Goal: Check status: Check status

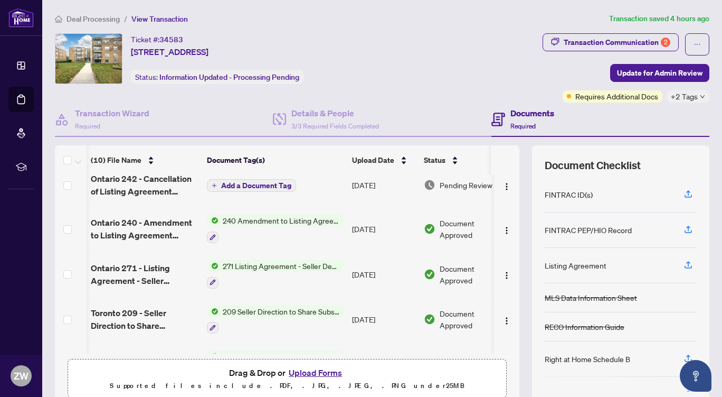
scroll to position [0, 26]
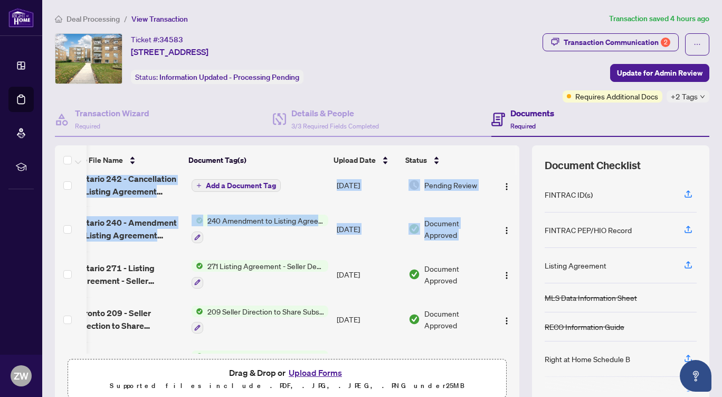
drag, startPoint x: 508, startPoint y: 245, endPoint x: 510, endPoint y: 213, distance: 31.8
click at [510, 213] on div "FINTRAC - Individual Identification Information Record 13.pdf Add a Document Ta…" at bounding box center [287, 264] width 465 height 179
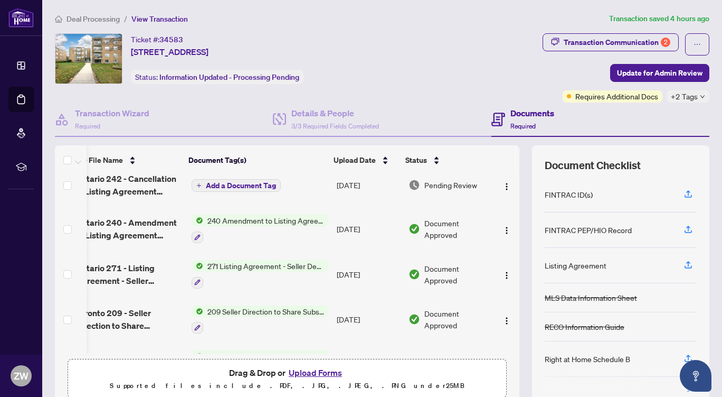
click at [482, 195] on td "Pending Review" at bounding box center [450, 185] width 90 height 42
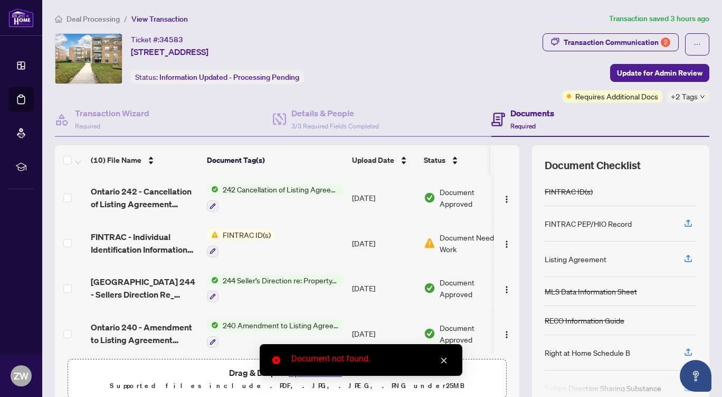
click at [250, 230] on span "FINTRAC ID(s)" at bounding box center [247, 235] width 57 height 12
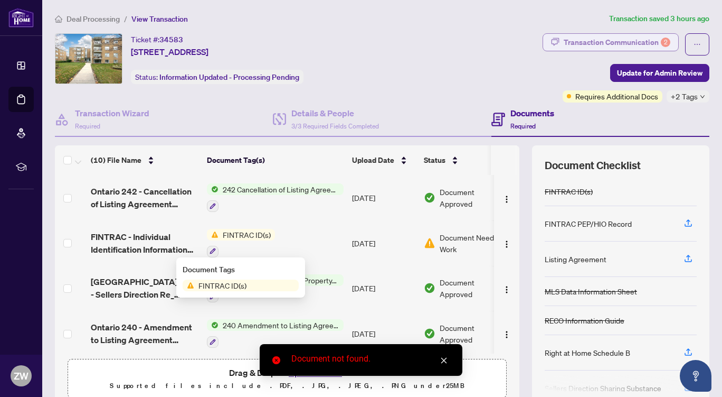
click at [608, 36] on div "Transaction Communication 2" at bounding box center [617, 42] width 107 height 17
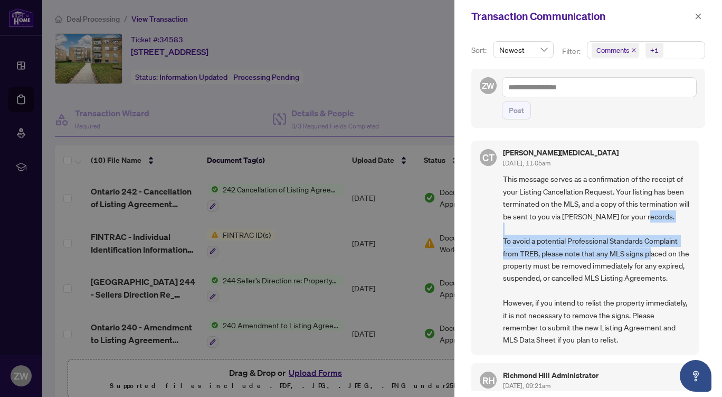
drag, startPoint x: 703, startPoint y: 227, endPoint x: 702, endPoint y: 248, distance: 20.6
click at [702, 248] on div "Sort: Newest Filter: Comments +1 ZW Post CT [PERSON_NAME][MEDICAL_DATA] [DATE],…" at bounding box center [589, 215] width 268 height 364
click at [681, 224] on span "This message serves as a confirmation of the receipt of your Listing Cancellati…" at bounding box center [596, 259] width 187 height 173
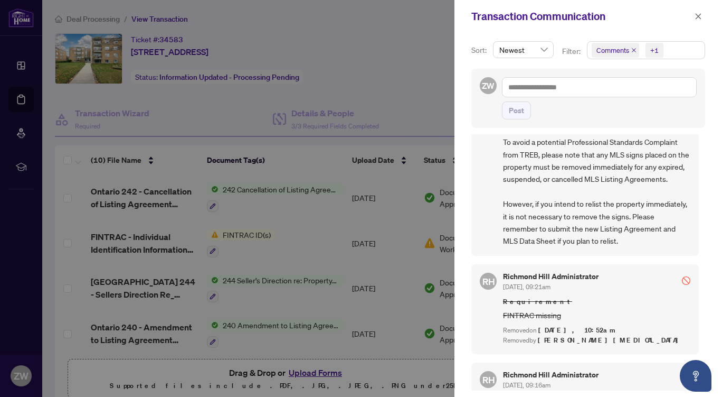
scroll to position [109, 0]
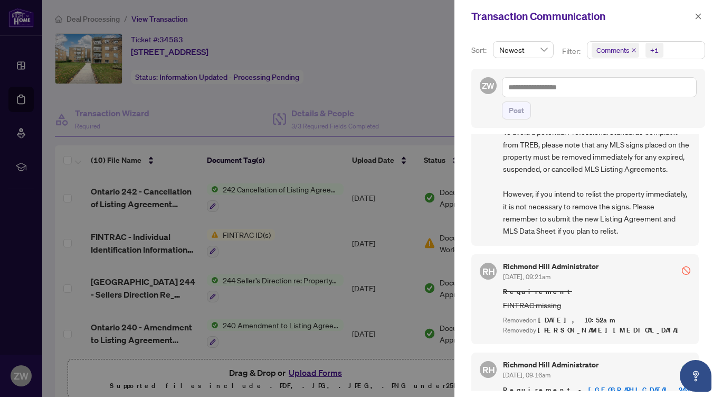
click at [414, 94] on div at bounding box center [361, 198] width 722 height 397
click at [308, 267] on div at bounding box center [361, 198] width 722 height 397
click at [701, 15] on icon "close" at bounding box center [698, 16] width 7 height 7
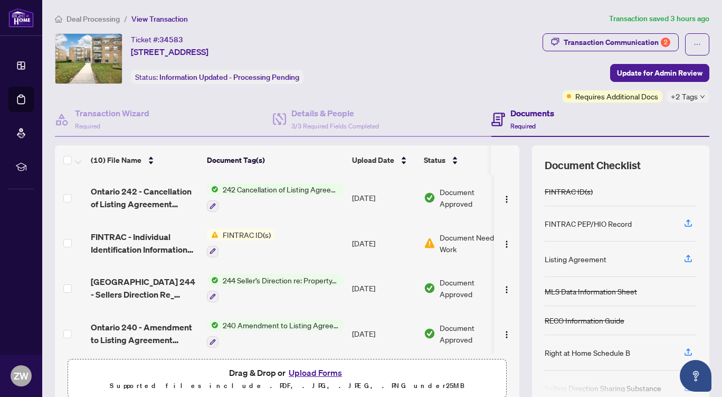
click at [458, 231] on span "Document Needs Work" at bounding box center [472, 242] width 65 height 23
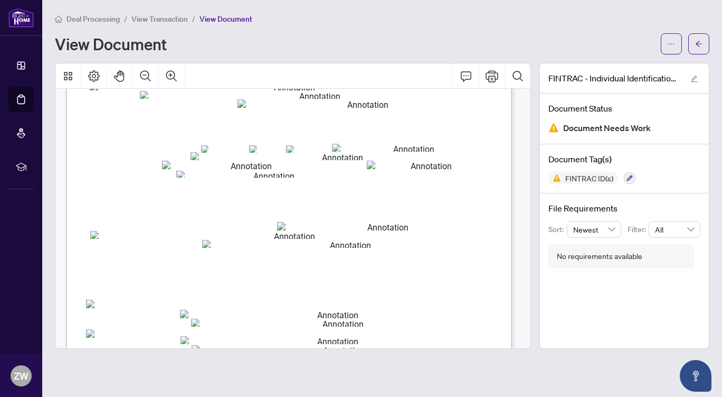
scroll to position [2116, 0]
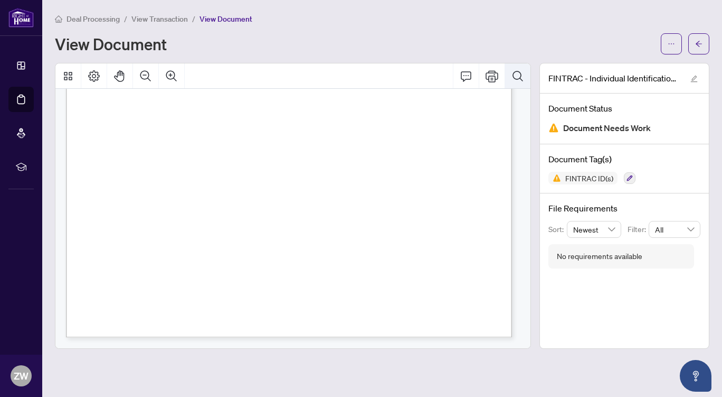
click at [581, 130] on span "Document Needs Work" at bounding box center [608, 128] width 88 height 14
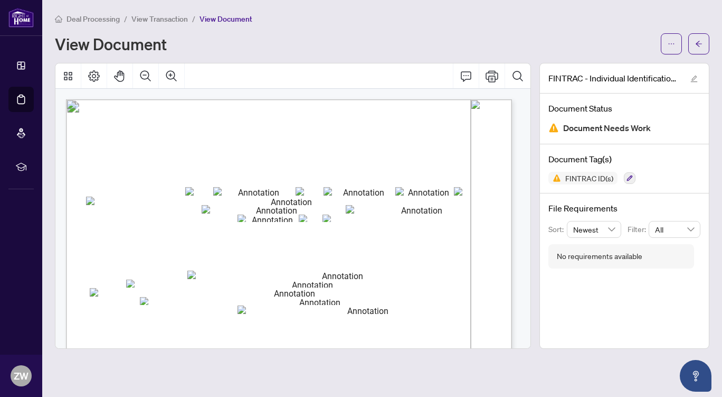
click at [600, 180] on span "FINTRAC ID(s)" at bounding box center [589, 177] width 57 height 7
click at [613, 316] on div "FINTRAC - Individual Identification Information Record 13.pdf Document Status D…" at bounding box center [625, 206] width 170 height 286
click at [594, 316] on div "FINTRAC - Individual Identification Information Record 13.pdf Document Status D…" at bounding box center [625, 206] width 170 height 286
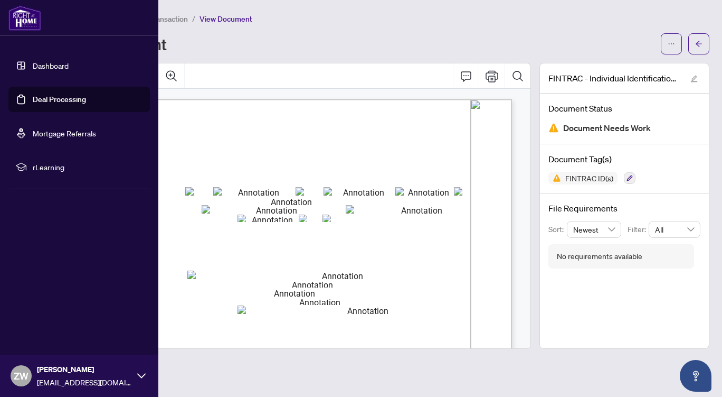
click at [76, 95] on link "Deal Processing" at bounding box center [59, 100] width 53 height 10
